Goal: Information Seeking & Learning: Learn about a topic

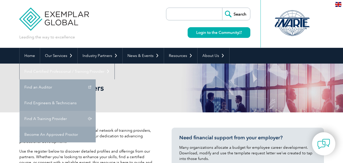
click at [96, 111] on link "Find A Training Provider" at bounding box center [58, 119] width 76 height 16
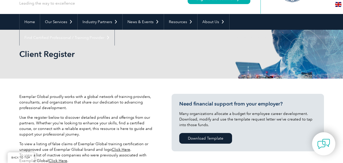
scroll to position [102, 0]
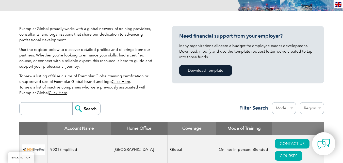
click at [53, 108] on input "search" at bounding box center [47, 108] width 50 height 12
type input "royal"
click at [86, 109] on input "Search" at bounding box center [86, 108] width 28 height 12
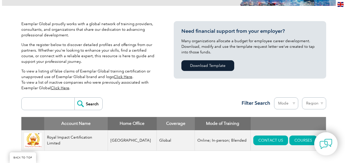
scroll to position [152, 0]
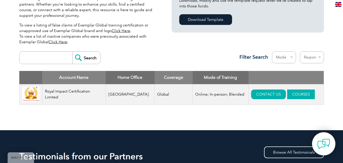
click at [302, 90] on link "COURSES" at bounding box center [301, 94] width 28 height 10
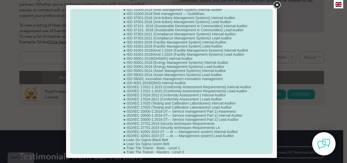
scroll to position [178, 0]
